Goal: Task Accomplishment & Management: Use online tool/utility

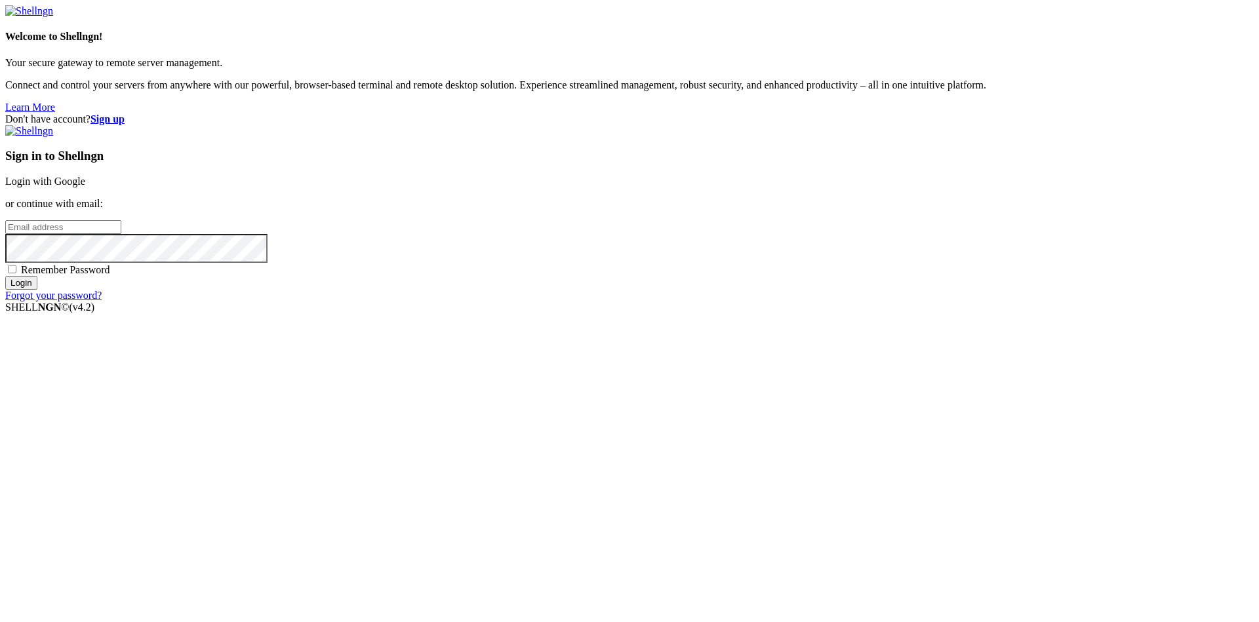
click at [85, 187] on link "Login with Google" at bounding box center [45, 181] width 80 height 11
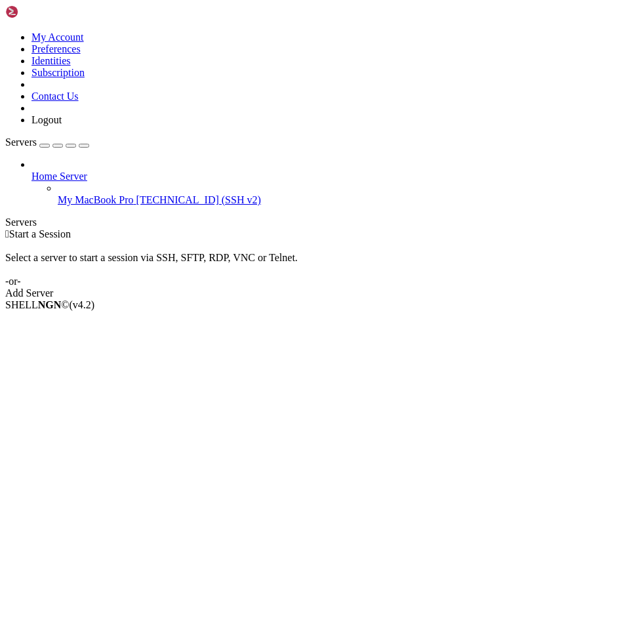
drag, startPoint x: 65, startPoint y: 118, endPoint x: 69, endPoint y: 111, distance: 7.6
click at [136, 194] on span "[TECHNICAL_ID] (SSH v2)" at bounding box center [198, 199] width 125 height 11
click at [70, 194] on span "My MacBook Pro" at bounding box center [96, 199] width 76 height 11
click at [58, 194] on link "My MacBook Pro [TECHNICAL_ID] (SSH v2)" at bounding box center [341, 200] width 566 height 12
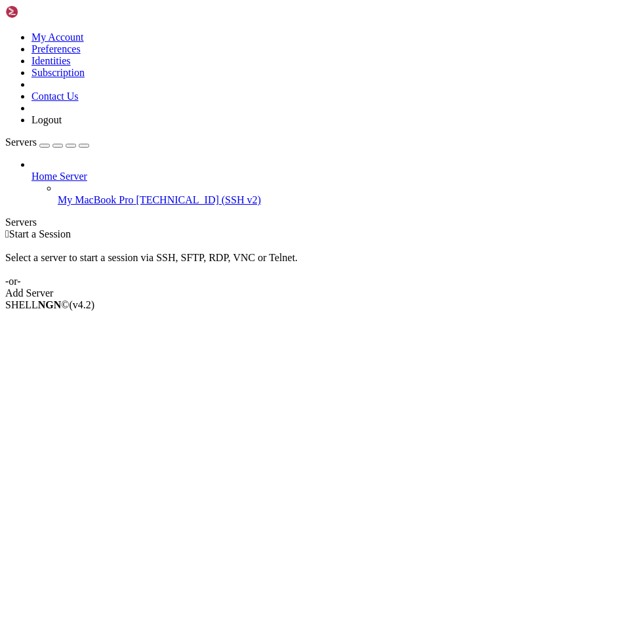
click at [58, 194] on link "My MacBook Pro [TECHNICAL_ID] (SSH v2)" at bounding box center [341, 200] width 566 height 12
